Goal: Check status: Check status

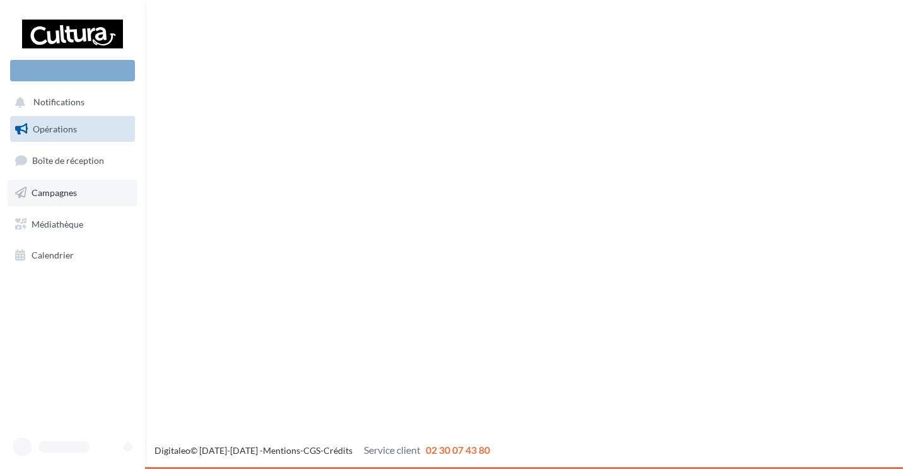
click at [57, 199] on link "Campagnes" at bounding box center [73, 193] width 130 height 26
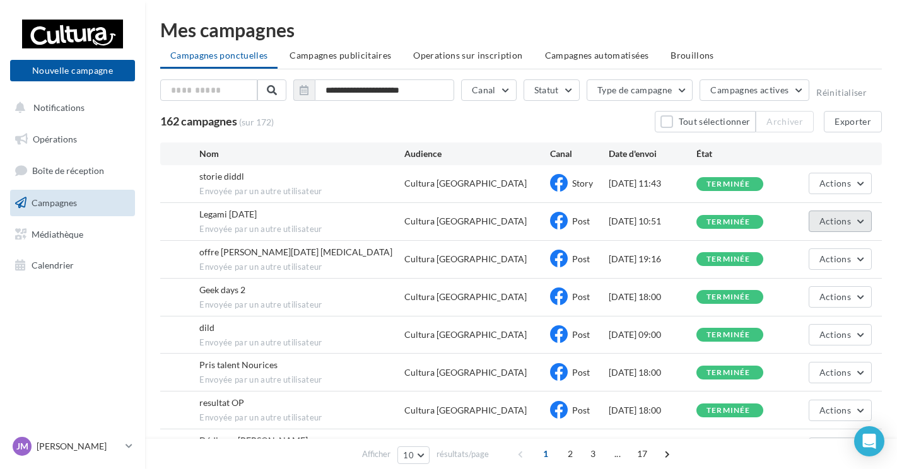
click at [860, 226] on button "Actions" at bounding box center [840, 221] width 63 height 21
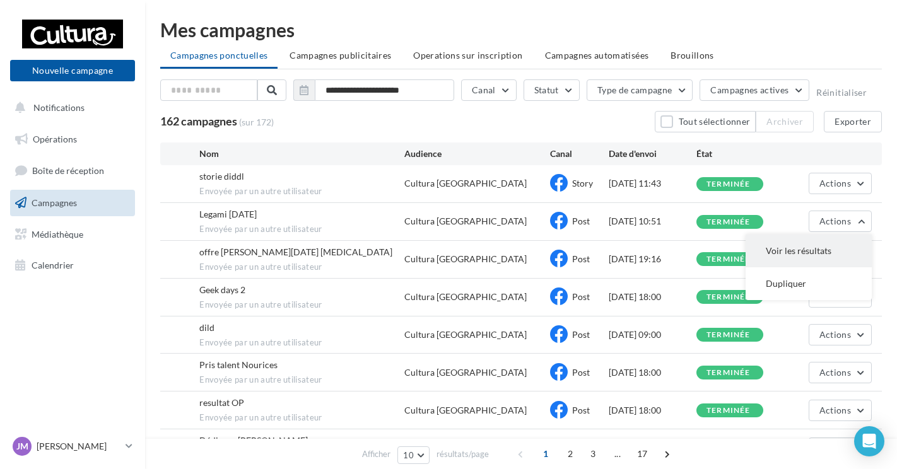
click at [812, 252] on button "Voir les résultats" at bounding box center [809, 251] width 126 height 33
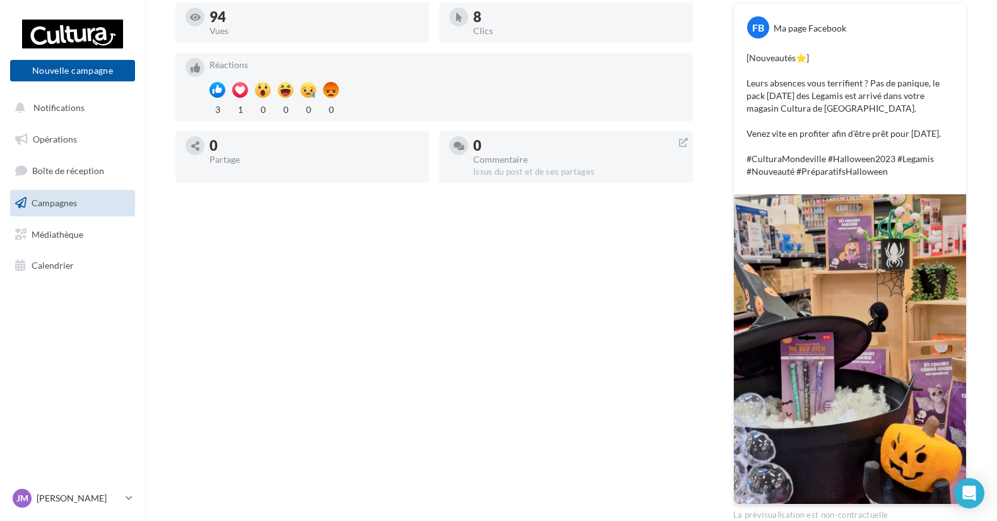
scroll to position [250, 0]
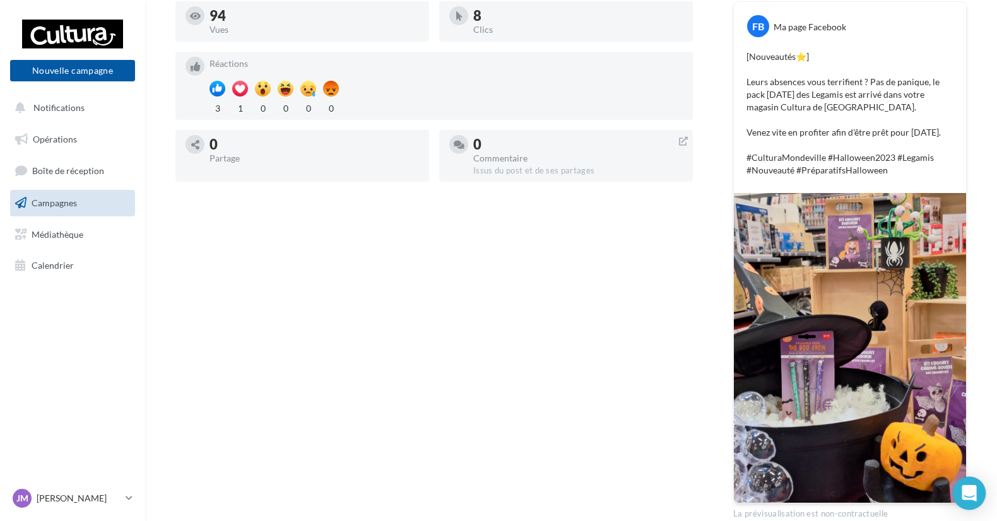
click at [903, 469] on icon "Open Intercom Messenger" at bounding box center [968, 493] width 15 height 16
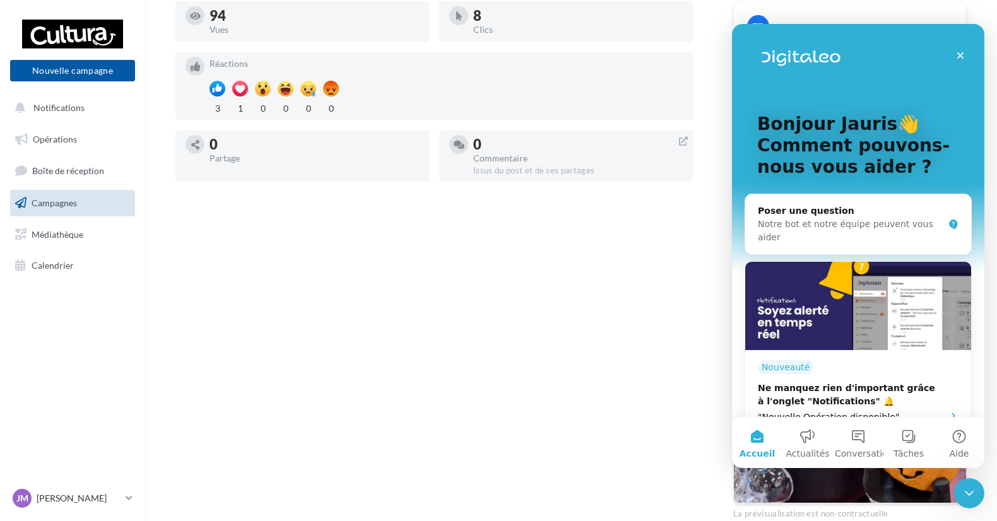
scroll to position [0, 0]
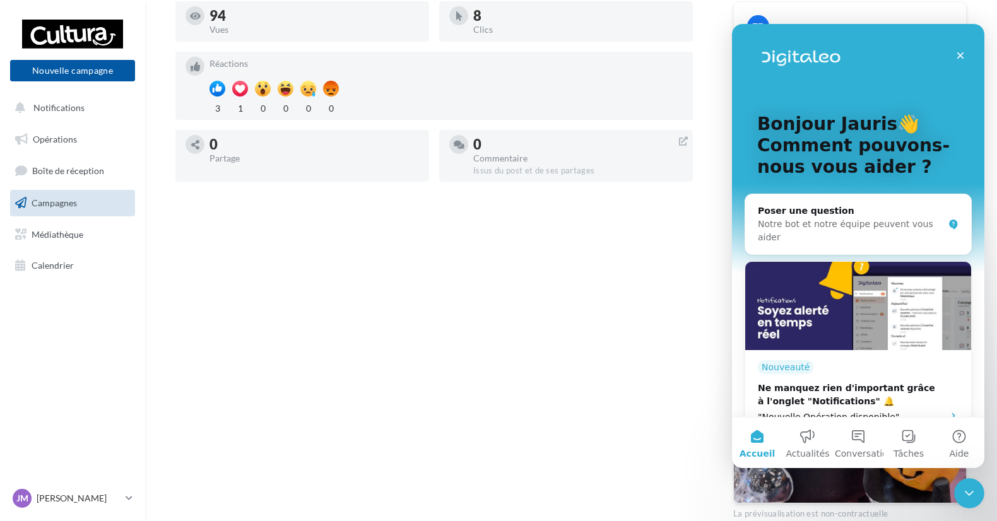
drag, startPoint x: 18, startPoint y: 13, endPoint x: 712, endPoint y: 404, distance: 795.7
click at [602, 392] on div "Statistiques au 08 octobre 2025 - 11h57 94 Vues 8 Clics Réactions 3 1 0 0 0 0 0…" at bounding box center [433, 253] width 517 height 532
click at [903, 469] on icon "Fermer le Messenger Intercom" at bounding box center [967, 491] width 15 height 15
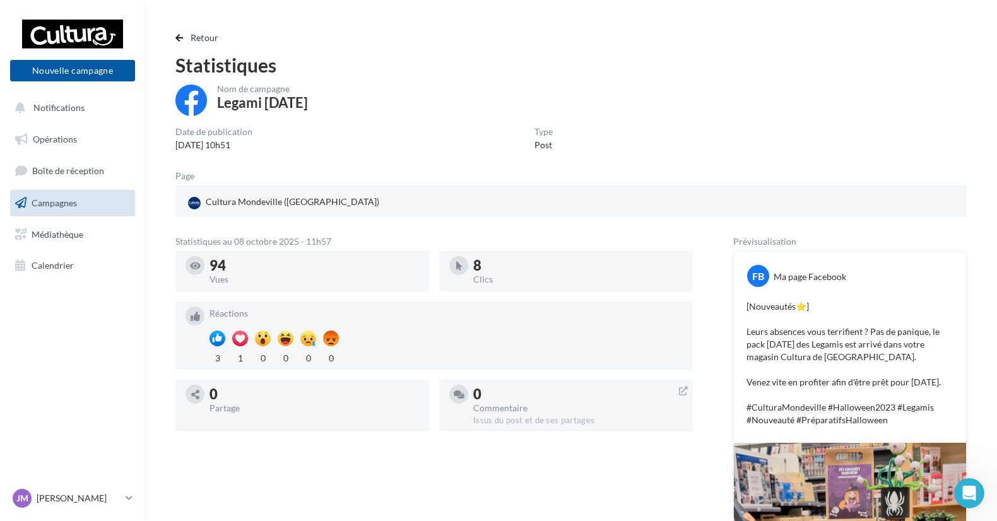
click at [71, 197] on span "Campagnes" at bounding box center [54, 202] width 45 height 11
click at [197, 30] on button "Retour" at bounding box center [199, 37] width 49 height 15
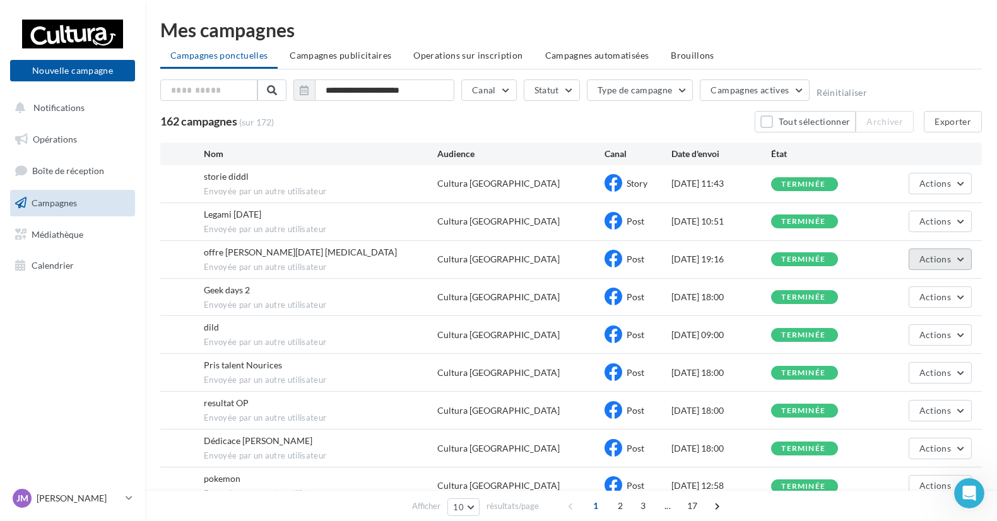
click at [903, 257] on span "Actions" at bounding box center [935, 259] width 32 height 11
click at [903, 287] on button "Voir les résultats" at bounding box center [908, 289] width 126 height 33
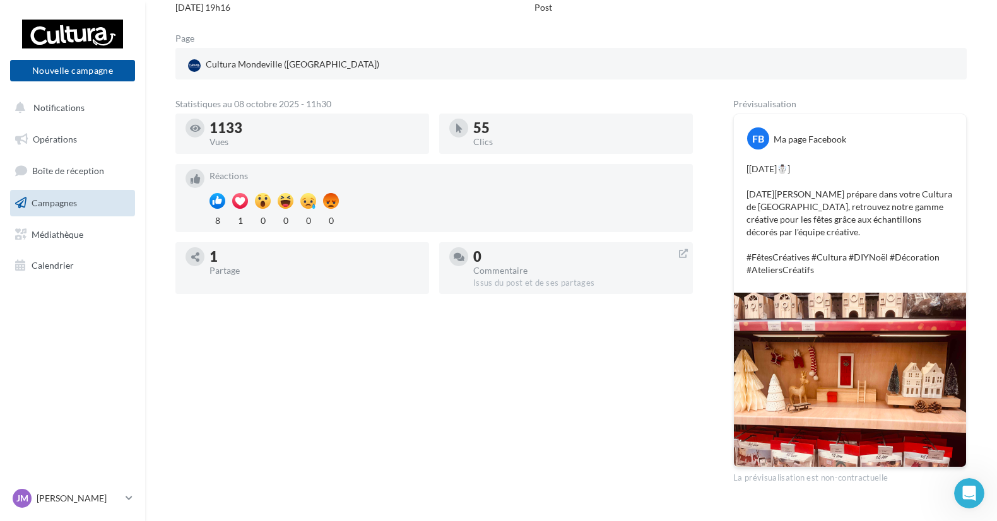
scroll to position [151, 0]
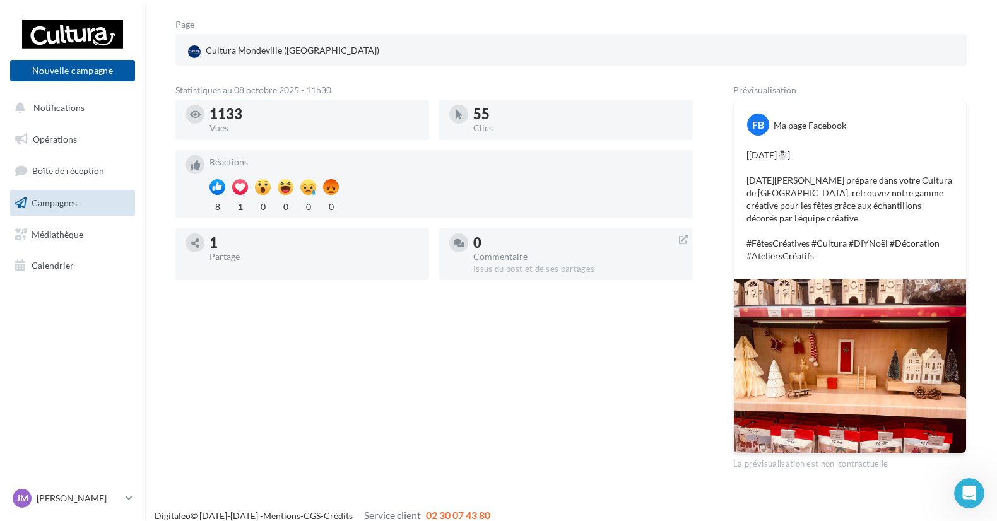
click at [67, 206] on span "Campagnes" at bounding box center [54, 202] width 45 height 11
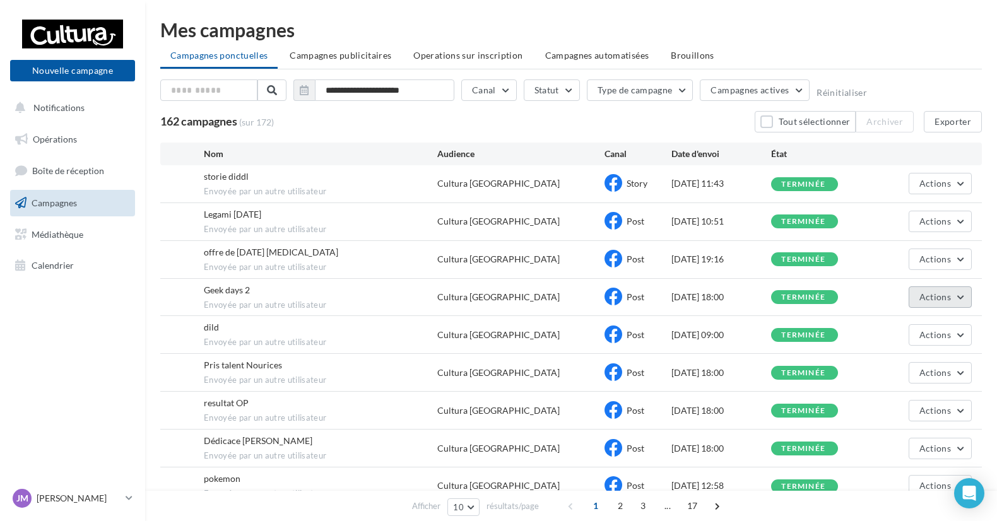
click at [931, 295] on span "Actions" at bounding box center [935, 296] width 32 height 11
click at [906, 326] on button "Voir les résultats" at bounding box center [908, 326] width 126 height 33
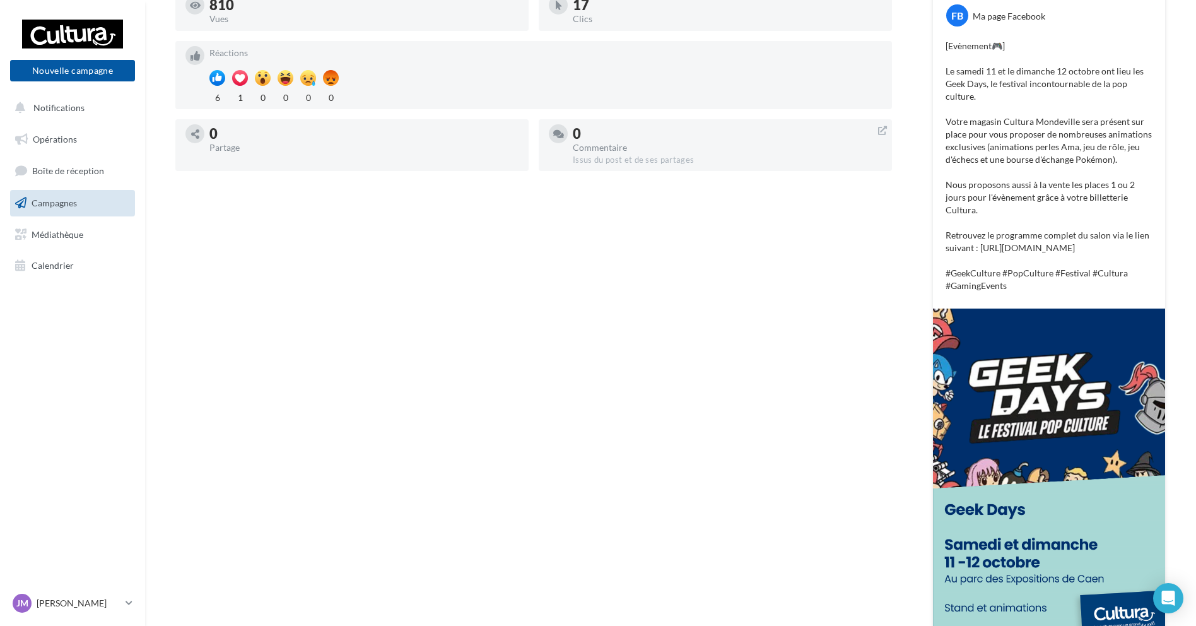
scroll to position [263, 0]
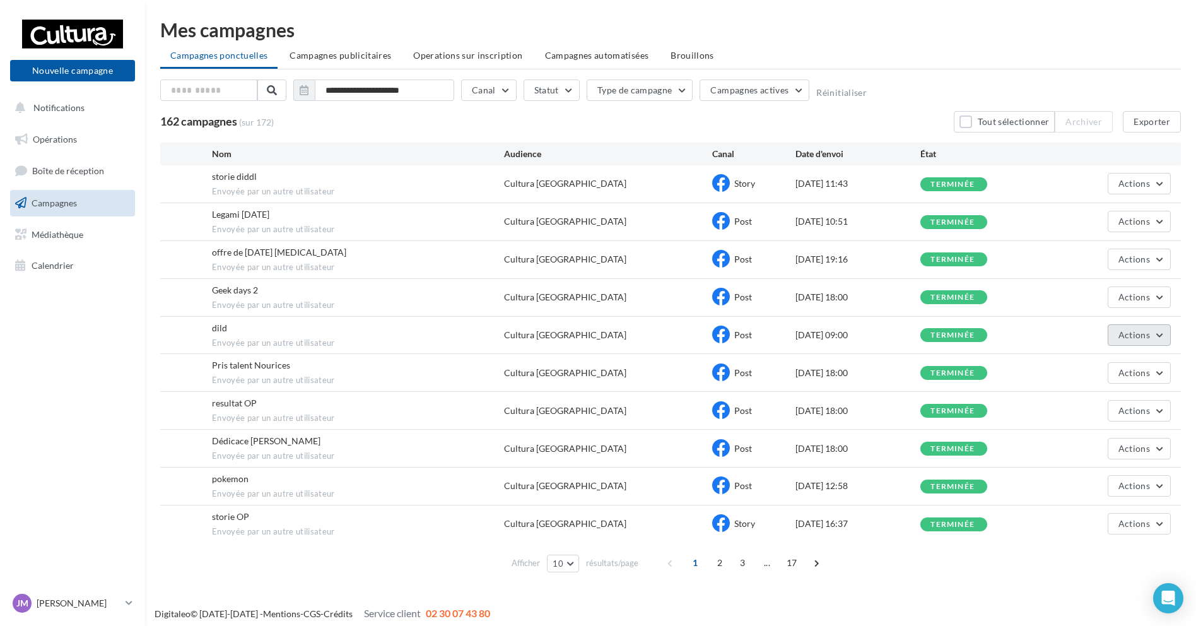
click at [996, 340] on span "Actions" at bounding box center [1134, 334] width 32 height 11
click at [996, 362] on button "Voir les résultats" at bounding box center [1108, 364] width 126 height 33
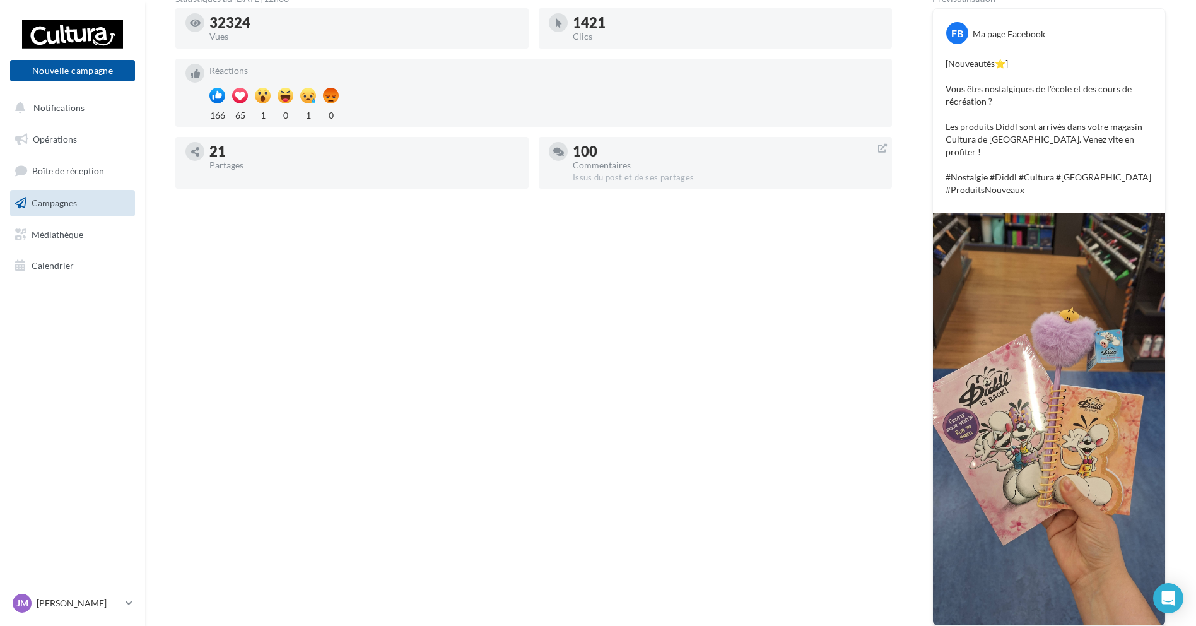
scroll to position [244, 0]
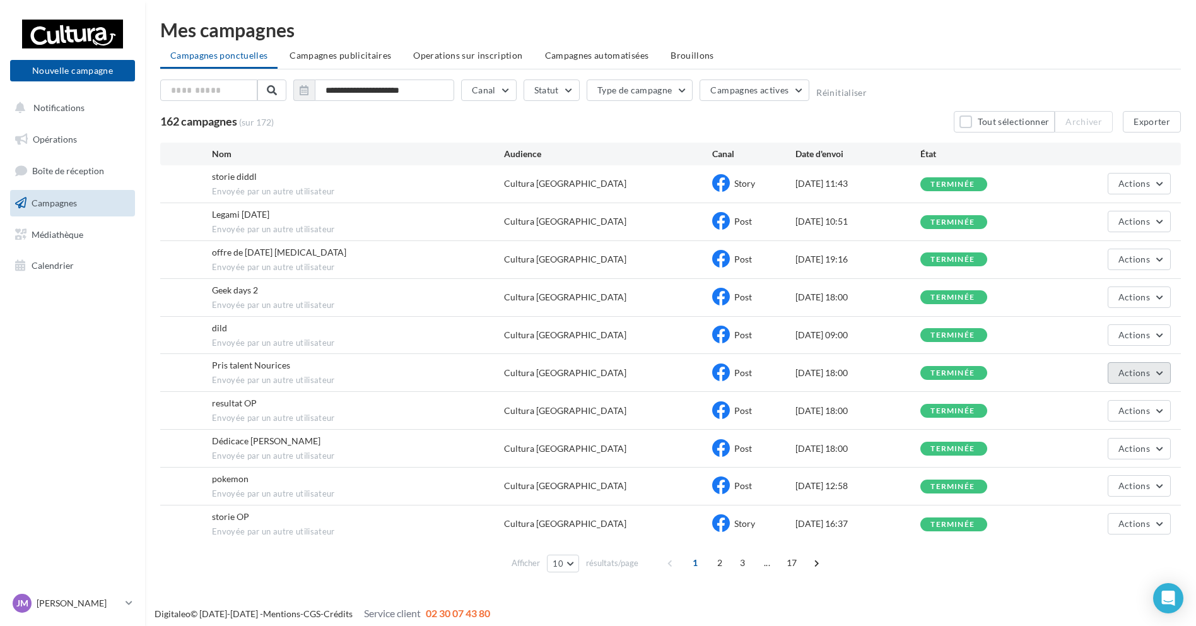
click at [996, 375] on span "Actions" at bounding box center [1134, 372] width 32 height 11
click at [996, 401] on button "Voir les résultats" at bounding box center [1108, 402] width 126 height 33
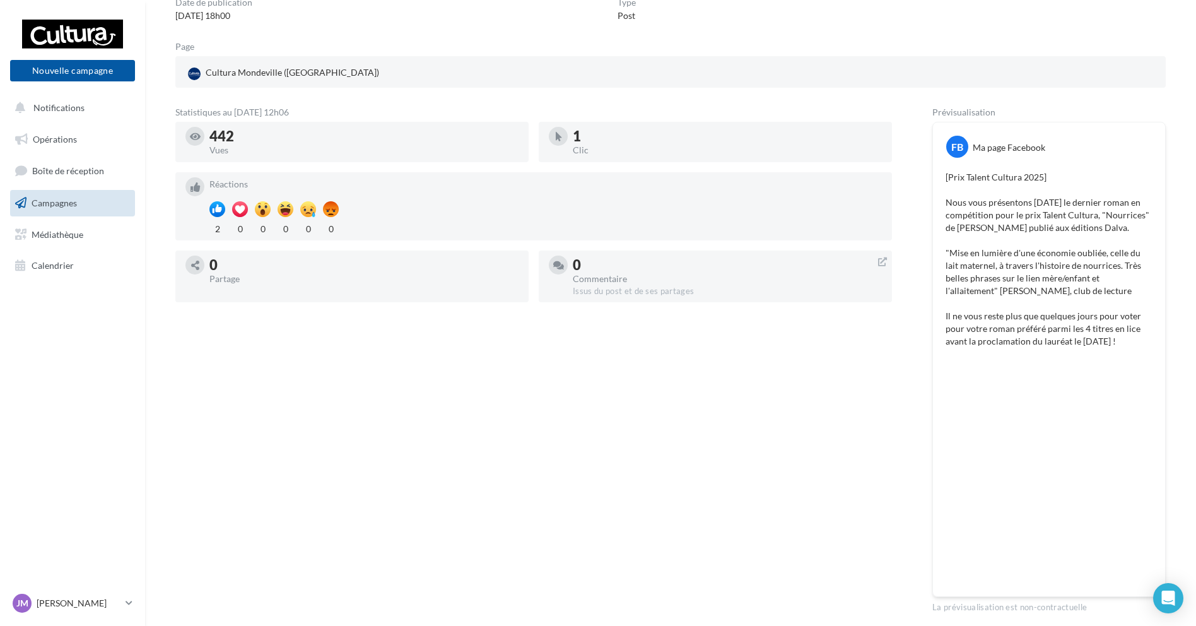
scroll to position [168, 0]
